Goal: Find specific page/section: Find specific page/section

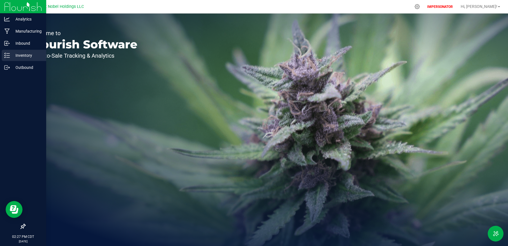
click at [2, 55] on div "Inventory" at bounding box center [24, 55] width 44 height 11
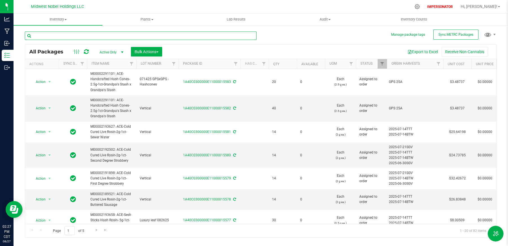
click at [103, 35] on input "text" at bounding box center [141, 36] width 232 height 8
paste input "1A40C0300000E11000015556"
type input "1A40C0300000E11000015556"
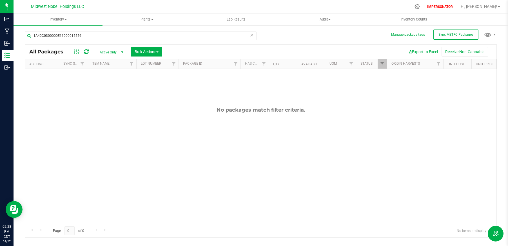
click at [103, 52] on span "Active Only" at bounding box center [110, 52] width 31 height 8
click at [108, 87] on li "All" at bounding box center [110, 87] width 30 height 8
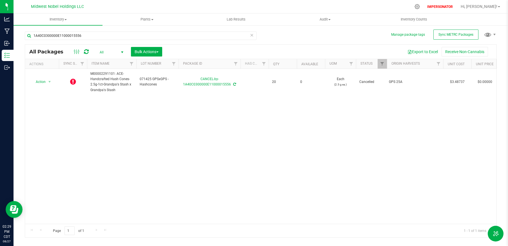
click at [314, 144] on div "Action Action Edit attributes Global inventory See history M00002291101: ACE-Ha…" at bounding box center [260, 146] width 471 height 155
click at [117, 35] on input "1A40C0300000E11000015556" at bounding box center [141, 36] width 232 height 8
paste input "352"
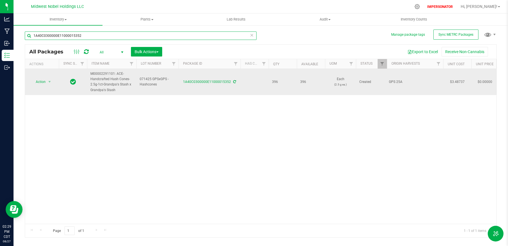
type input "1A40C0300000E11000015352"
click at [234, 81] on icon at bounding box center [234, 81] width 3 height 3
